Goal: Task Accomplishment & Management: Manage account settings

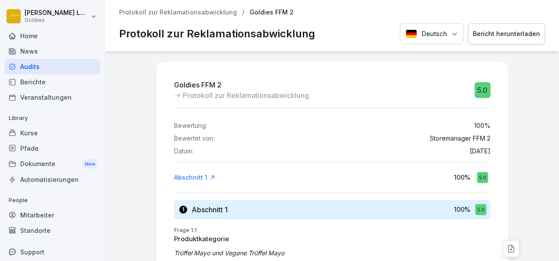
click at [29, 134] on div "Kurse" at bounding box center [52, 132] width 96 height 15
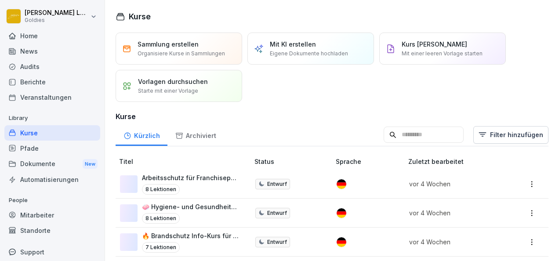
click at [196, 56] on p "Organisiere Kurse in Sammlungen" at bounding box center [180, 54] width 87 height 8
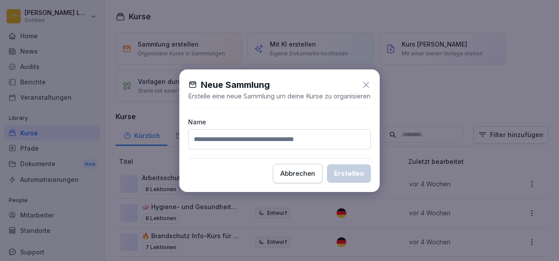
click at [363, 80] on icon at bounding box center [366, 85] width 10 height 10
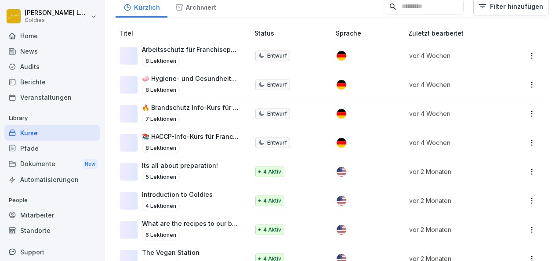
scroll to position [128, 0]
click at [200, 134] on p "📚 HACCP-Info-Kurs für Franchisepartner:innen" at bounding box center [191, 136] width 98 height 9
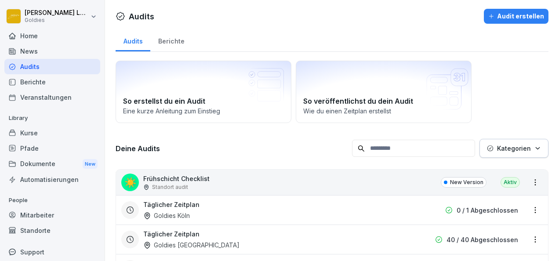
scroll to position [58, 0]
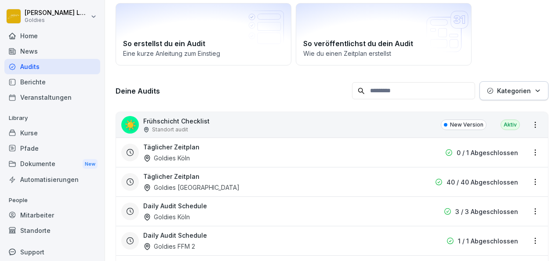
click at [43, 135] on div "Kurse" at bounding box center [52, 132] width 96 height 15
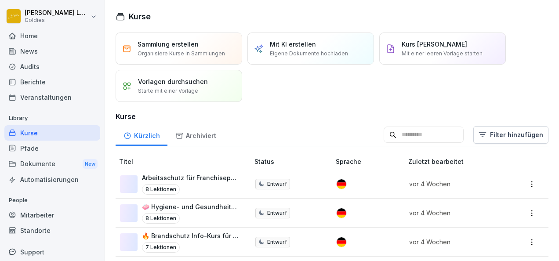
click at [43, 135] on div "Kurse" at bounding box center [52, 132] width 96 height 15
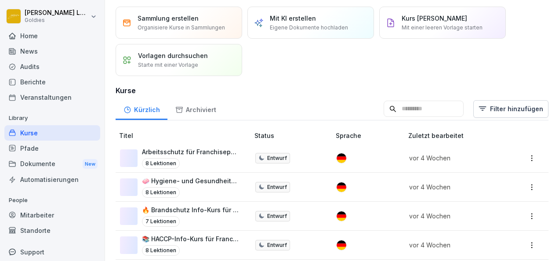
scroll to position [26, 0]
click at [213, 189] on div "8 Lektionen" at bounding box center [191, 192] width 98 height 11
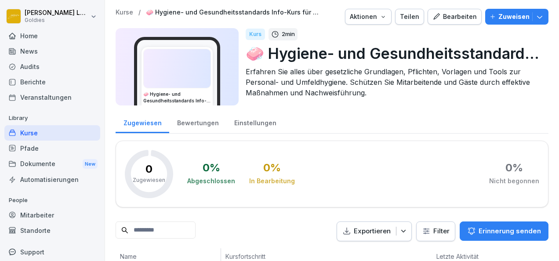
click at [433, 18] on icon "button" at bounding box center [436, 16] width 6 height 6
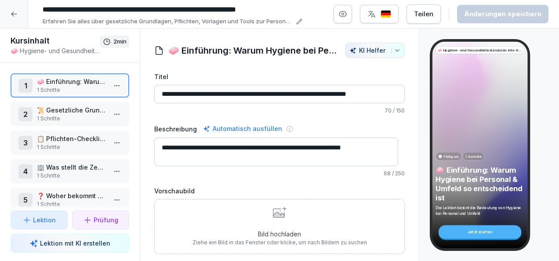
click at [76, 108] on p "📜 Gesetzliche Grundlagen" at bounding box center [71, 109] width 69 height 9
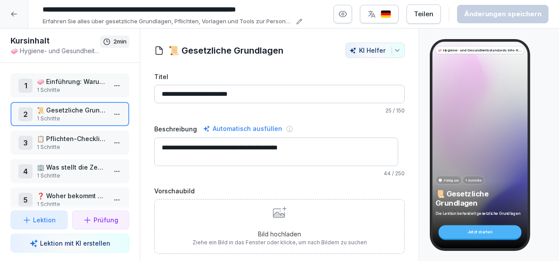
click at [81, 144] on p "1 Schritte" at bounding box center [71, 147] width 69 height 8
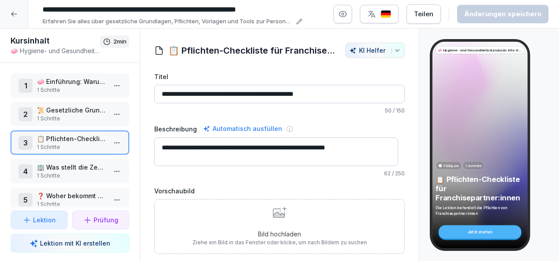
click at [84, 168] on p "🏢 Was stellt die Zentrale bereit?" at bounding box center [71, 167] width 69 height 9
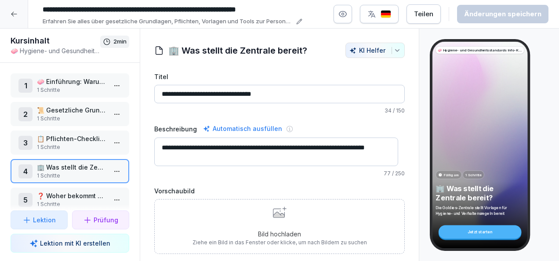
click at [541, 188] on div "🧼 Hygiene- und Gesundheitsstandards Info-Kurs für Franchisepartner:innen Fällig…" at bounding box center [489, 145] width 119 height 212
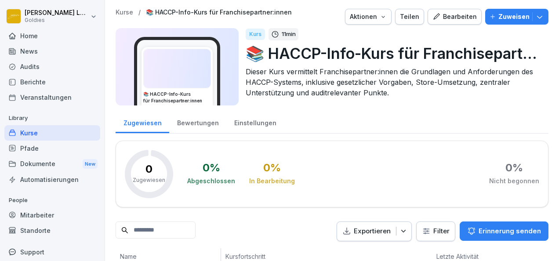
click at [451, 23] on button "Bearbeiten" at bounding box center [454, 17] width 54 height 16
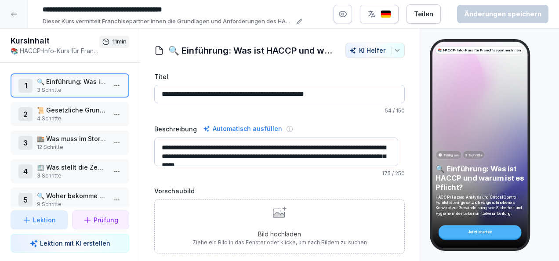
click at [59, 117] on p "4 Schritte" at bounding box center [71, 119] width 69 height 8
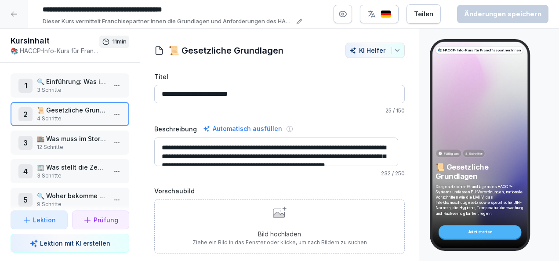
click at [66, 144] on p "12 Schritte" at bounding box center [71, 147] width 69 height 8
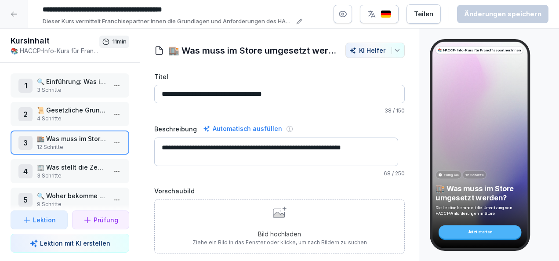
click at [83, 174] on p "3 Schritte" at bounding box center [71, 176] width 69 height 8
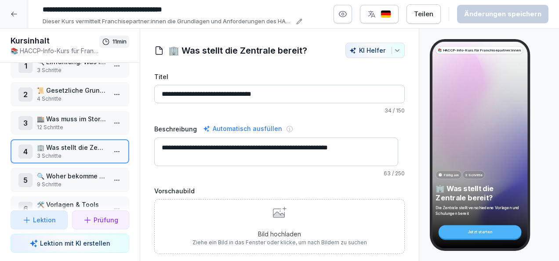
scroll to position [22, 0]
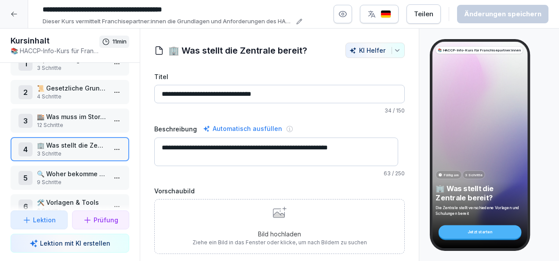
click at [105, 148] on html "**********" at bounding box center [279, 130] width 559 height 261
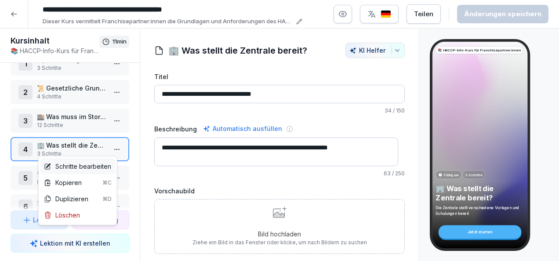
click at [88, 166] on div "Schritte bearbeiten" at bounding box center [77, 166] width 67 height 9
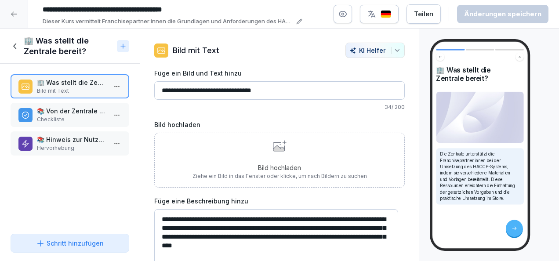
click at [76, 112] on p "📚 Von der Zentrale bereitgestellte Materialien" at bounding box center [71, 110] width 69 height 9
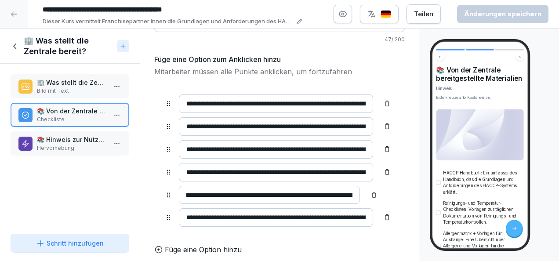
scroll to position [0, 374]
drag, startPoint x: 301, startPoint y: 193, endPoint x: 377, endPoint y: 192, distance: 76.0
click at [377, 192] on div "**********" at bounding box center [279, 195] width 229 height 18
drag, startPoint x: 326, startPoint y: 214, endPoint x: 387, endPoint y: 211, distance: 60.7
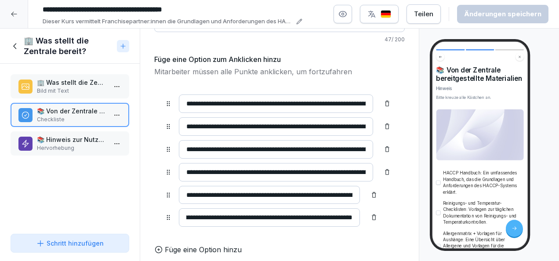
click at [387, 211] on div "**********" at bounding box center [279, 160] width 250 height 153
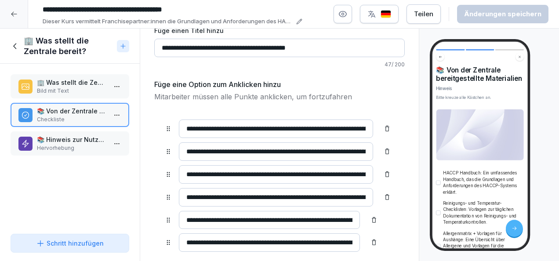
scroll to position [0, 199]
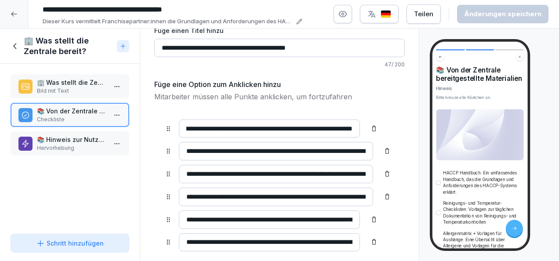
drag, startPoint x: 266, startPoint y: 128, endPoint x: 379, endPoint y: 125, distance: 113.4
click at [379, 125] on div "**********" at bounding box center [279, 128] width 229 height 18
click at [314, 126] on input "**********" at bounding box center [269, 128] width 181 height 18
drag, startPoint x: 354, startPoint y: 128, endPoint x: 202, endPoint y: 124, distance: 152.0
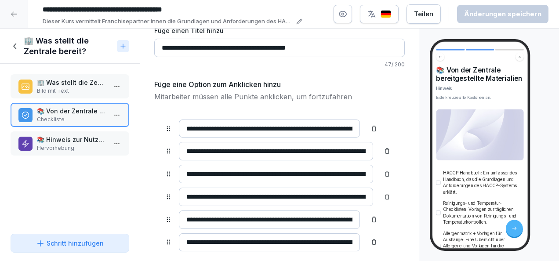
click at [202, 124] on input "**********" at bounding box center [269, 128] width 181 height 18
click at [231, 119] on input "**********" at bounding box center [269, 128] width 181 height 18
drag, startPoint x: 186, startPoint y: 126, endPoint x: 420, endPoint y: 136, distance: 234.3
click at [420, 136] on div "Kursinhalt 📚 HACCP-Info-Kurs für Franchisepartner:innen 11 min 1 🔍 Einführung: …" at bounding box center [279, 145] width 559 height 233
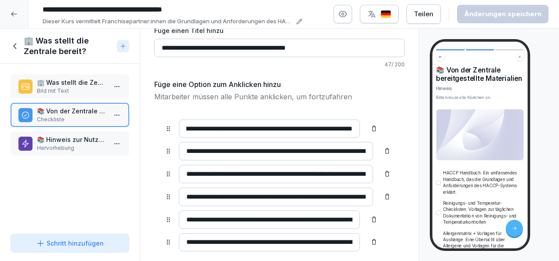
scroll to position [0, 0]
